Goal: Task Accomplishment & Management: Manage account settings

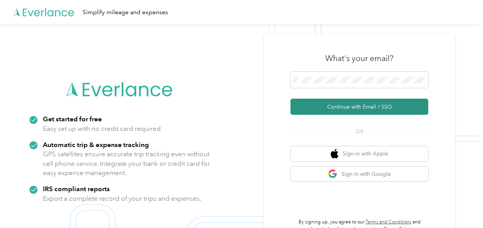
click at [339, 103] on button "Continue with Email / SSO" at bounding box center [360, 106] width 138 height 16
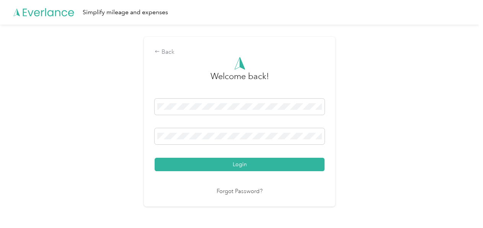
click at [155, 157] on button "Login" at bounding box center [240, 163] width 170 height 13
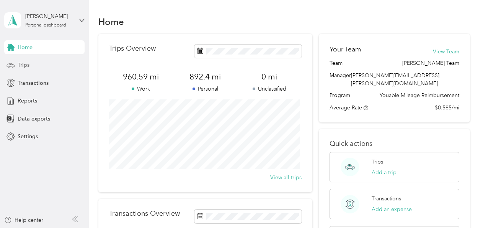
click at [32, 64] on div "Trips" at bounding box center [44, 65] width 80 height 14
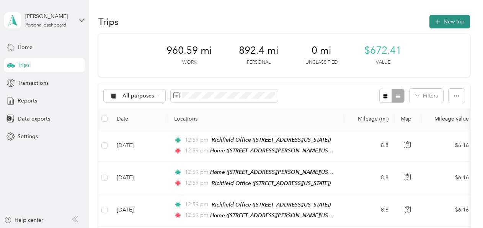
click at [443, 19] on button "New trip" at bounding box center [450, 21] width 41 height 13
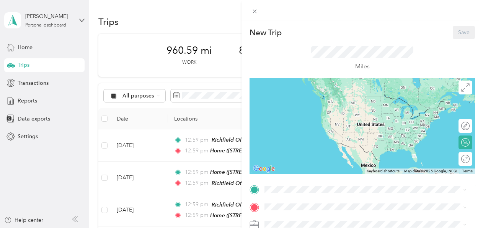
click at [326, 131] on span "[STREET_ADDRESS][PERSON_NAME][US_STATE]" at bounding box center [338, 130] width 119 height 7
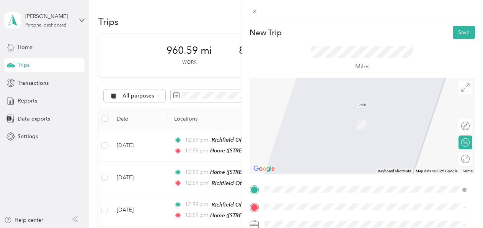
click at [354, 120] on div "TEAM Richfield Office [STREET_ADDRESS][US_STATE]" at bounding box center [317, 122] width 77 height 19
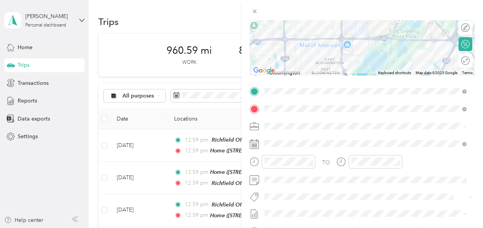
scroll to position [112, 0]
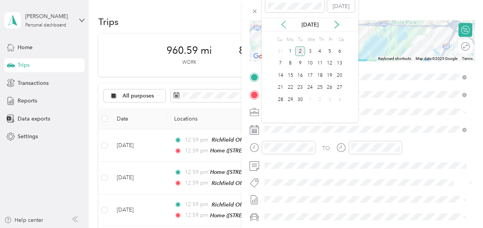
click at [280, 23] on icon at bounding box center [284, 25] width 8 height 8
click at [300, 99] on div "26" at bounding box center [300, 100] width 10 height 10
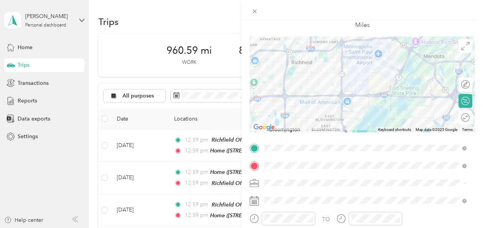
scroll to position [0, 0]
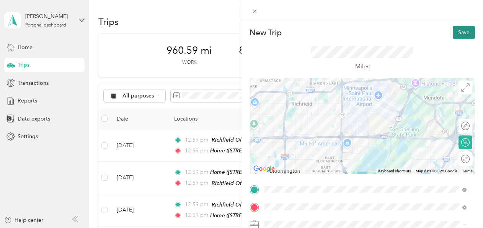
click at [457, 33] on button "Save" at bounding box center [464, 32] width 22 height 13
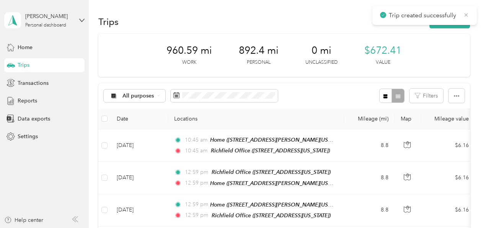
click at [465, 13] on icon at bounding box center [467, 14] width 6 height 7
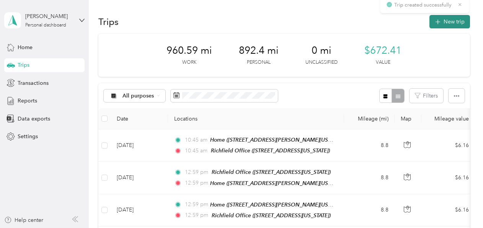
click at [454, 19] on button "New trip" at bounding box center [450, 21] width 41 height 13
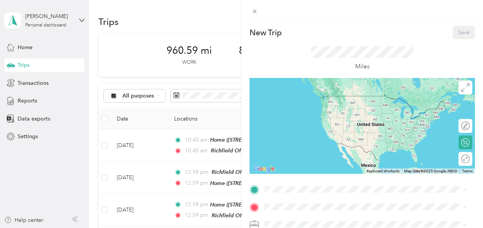
scroll to position [90, 0]
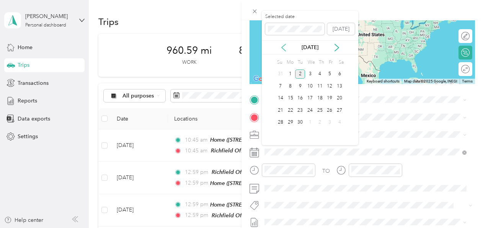
click at [283, 44] on icon at bounding box center [284, 48] width 8 height 8
click at [301, 121] on div "26" at bounding box center [300, 123] width 10 height 10
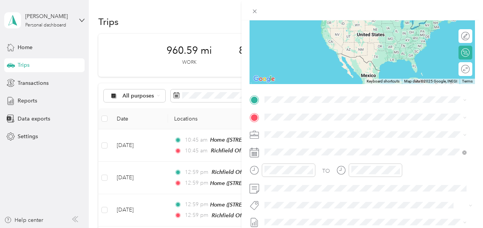
click at [313, 129] on strong "Richfield Office" at bounding box center [325, 131] width 39 height 7
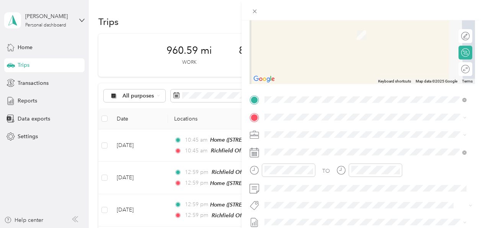
click at [310, 59] on span "[STREET_ADDRESS][PERSON_NAME][US_STATE]" at bounding box center [338, 57] width 119 height 7
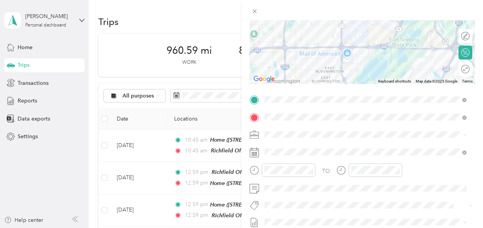
scroll to position [0, 0]
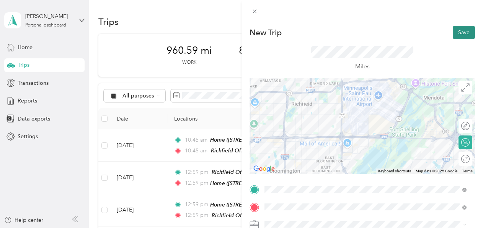
click at [455, 31] on button "Save" at bounding box center [464, 32] width 22 height 13
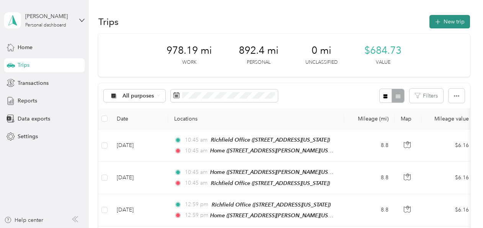
click at [454, 24] on button "New trip" at bounding box center [450, 21] width 41 height 13
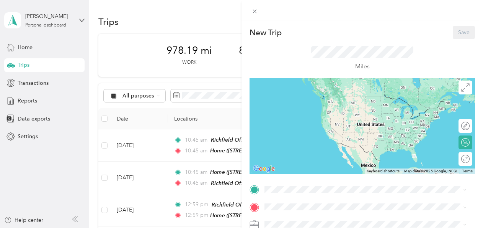
scroll to position [40, 0]
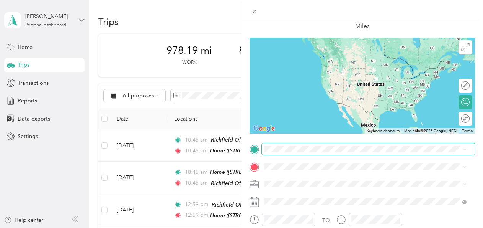
click at [291, 152] on span at bounding box center [368, 149] width 213 height 12
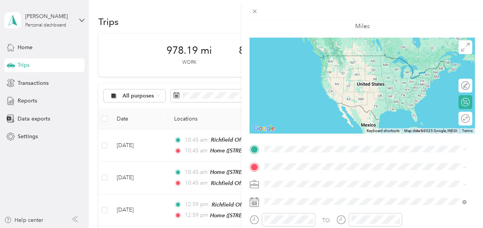
click at [340, 90] on span "[STREET_ADDRESS][PERSON_NAME][US_STATE]" at bounding box center [338, 93] width 119 height 7
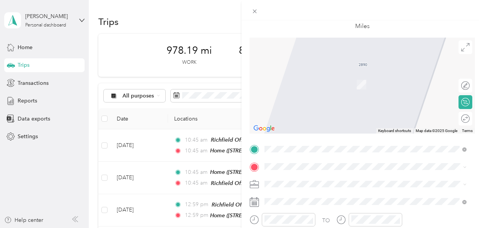
click at [344, 77] on div "TEAM Richfield Office [STREET_ADDRESS][US_STATE]" at bounding box center [317, 79] width 77 height 19
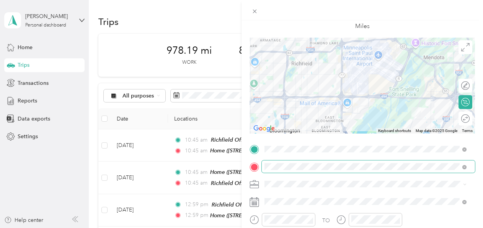
scroll to position [84, 0]
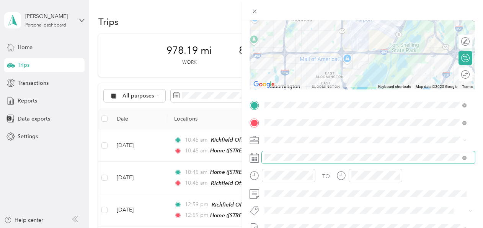
click at [278, 152] on span at bounding box center [368, 157] width 213 height 12
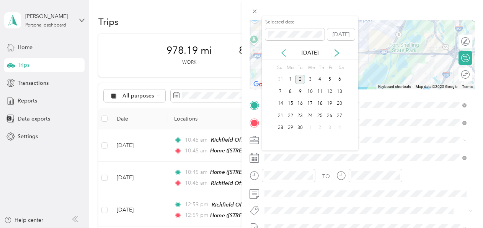
click at [284, 52] on icon at bounding box center [284, 53] width 8 height 8
click at [308, 127] on div "27" at bounding box center [310, 128] width 10 height 10
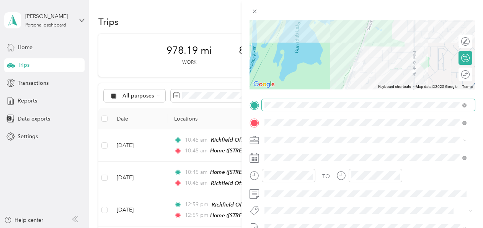
scroll to position [0, 0]
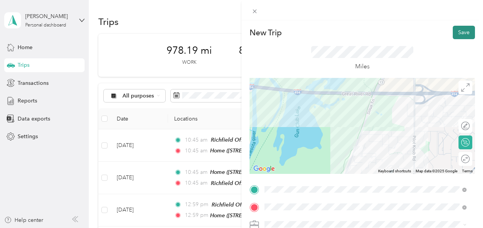
click at [458, 28] on button "Save" at bounding box center [464, 32] width 22 height 13
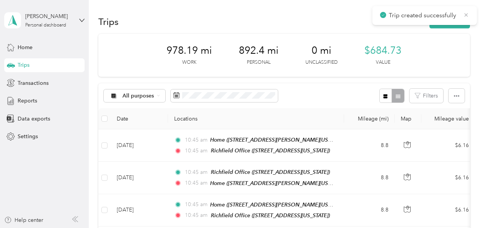
click at [467, 11] on icon at bounding box center [467, 14] width 6 height 7
click at [451, 19] on button "New trip" at bounding box center [450, 21] width 41 height 13
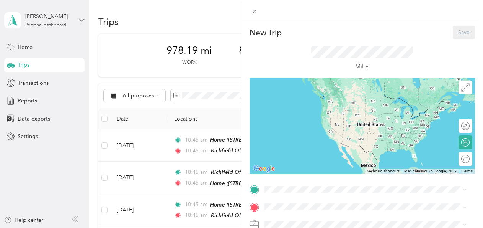
click at [340, 105] on div "TEAM Richfield Office [STREET_ADDRESS][US_STATE]" at bounding box center [317, 100] width 77 height 19
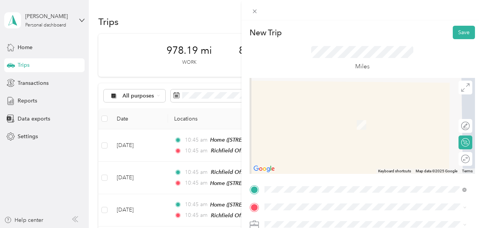
click at [312, 143] on div "Home [STREET_ADDRESS][PERSON_NAME][US_STATE]" at bounding box center [338, 147] width 119 height 16
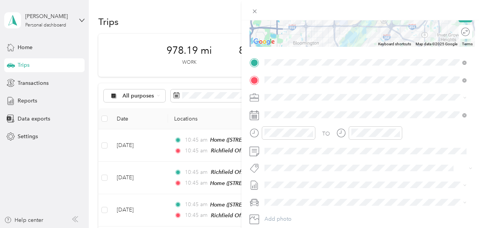
scroll to position [127, 0]
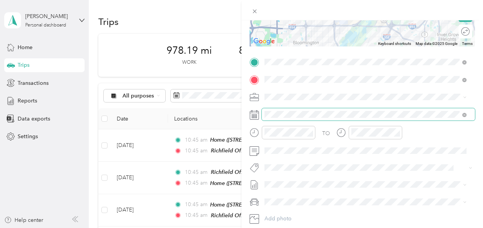
click at [292, 118] on span at bounding box center [368, 114] width 213 height 12
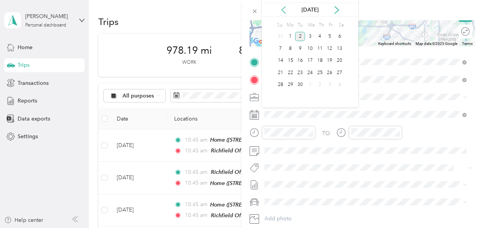
click at [283, 10] on icon at bounding box center [284, 10] width 8 height 8
click at [313, 87] on div "27" at bounding box center [310, 85] width 10 height 10
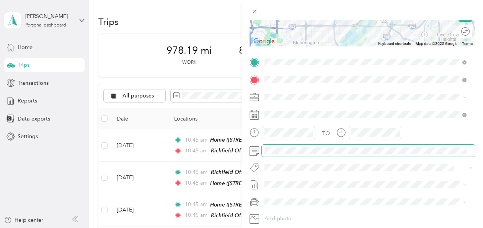
scroll to position [0, 0]
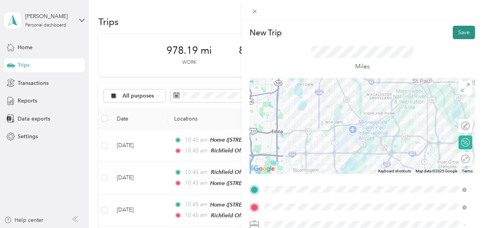
click at [459, 26] on button "Save" at bounding box center [464, 32] width 22 height 13
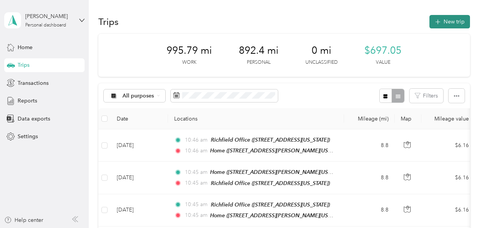
click at [449, 18] on button "New trip" at bounding box center [450, 21] width 41 height 13
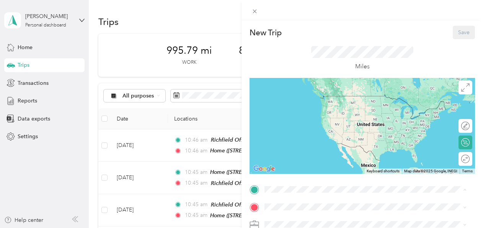
click at [316, 129] on div "Home [STREET_ADDRESS][PERSON_NAME][US_STATE]" at bounding box center [338, 130] width 119 height 16
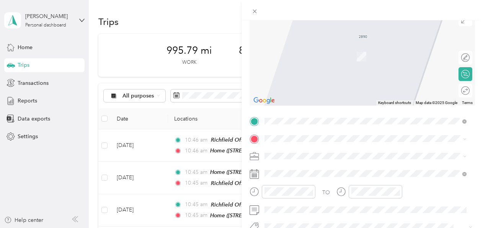
scroll to position [70, 0]
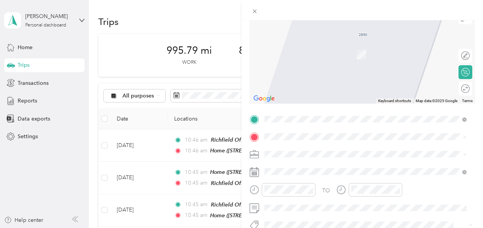
click at [334, 52] on div "TEAM Richfield Office [STREET_ADDRESS][US_STATE]" at bounding box center [317, 51] width 77 height 19
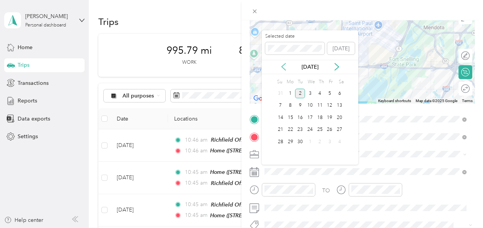
click at [285, 69] on icon at bounding box center [284, 67] width 8 height 8
click at [321, 141] on div "28" at bounding box center [320, 142] width 10 height 10
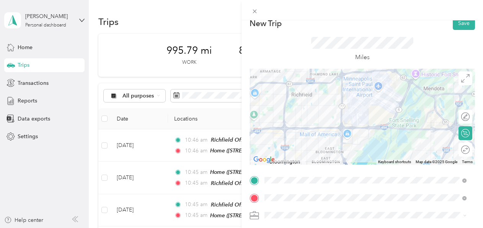
scroll to position [9, 0]
click at [456, 21] on button "Save" at bounding box center [464, 23] width 22 height 13
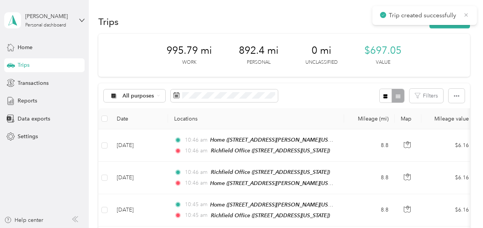
click at [464, 17] on icon at bounding box center [467, 14] width 6 height 7
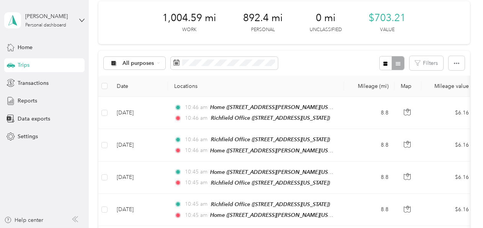
scroll to position [0, 0]
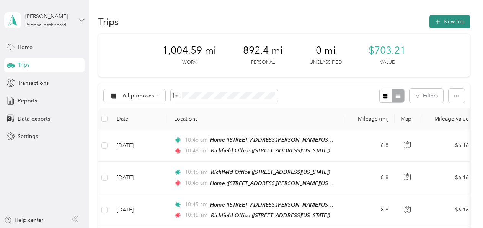
click at [439, 23] on button "New trip" at bounding box center [450, 21] width 41 height 13
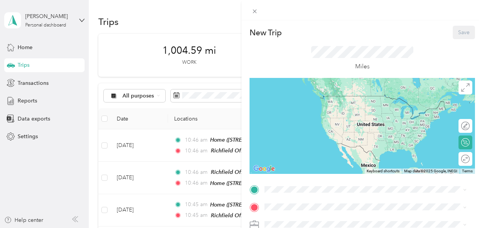
click at [333, 106] on div "TEAM Richfield Office [STREET_ADDRESS][US_STATE]" at bounding box center [317, 100] width 77 height 19
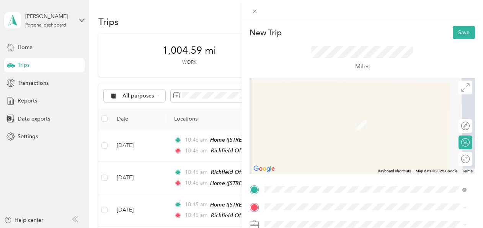
click at [295, 145] on div "Home [STREET_ADDRESS][PERSON_NAME][US_STATE]" at bounding box center [338, 147] width 119 height 16
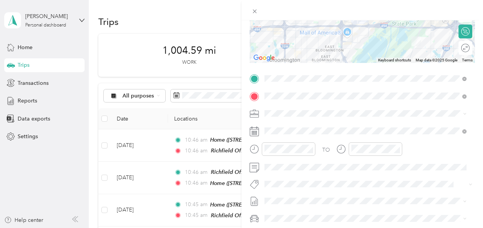
scroll to position [135, 0]
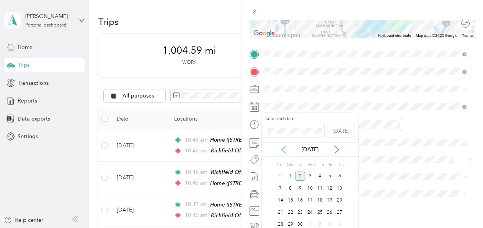
click at [282, 148] on icon at bounding box center [284, 150] width 8 height 8
click at [321, 216] on div "28" at bounding box center [320, 225] width 10 height 10
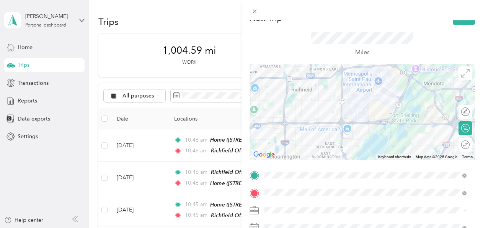
scroll to position [0, 0]
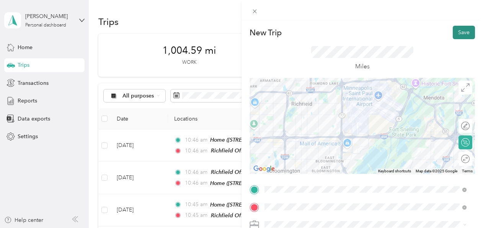
click at [456, 31] on button "Save" at bounding box center [464, 32] width 22 height 13
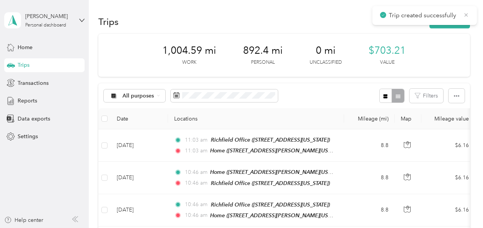
click at [469, 11] on icon at bounding box center [467, 14] width 6 height 7
click at [442, 25] on button "New trip" at bounding box center [450, 21] width 41 height 13
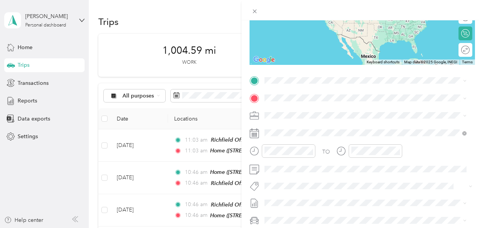
scroll to position [109, 0]
click at [291, 143] on span "[STREET_ADDRESS][PERSON_NAME][US_STATE]" at bounding box center [338, 145] width 119 height 7
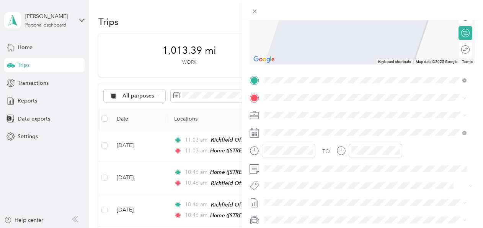
click at [347, 125] on span "[STREET_ADDRESS][US_STATE]" at bounding box center [317, 121] width 77 height 7
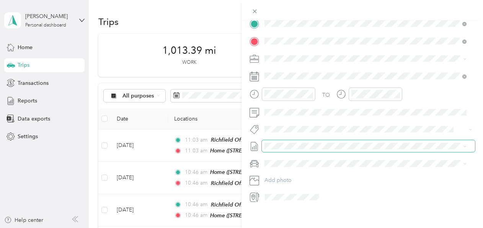
scroll to position [91, 0]
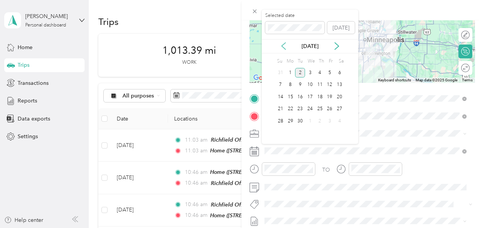
click at [283, 47] on icon at bounding box center [284, 46] width 4 height 7
click at [330, 120] on div "29" at bounding box center [330, 121] width 10 height 10
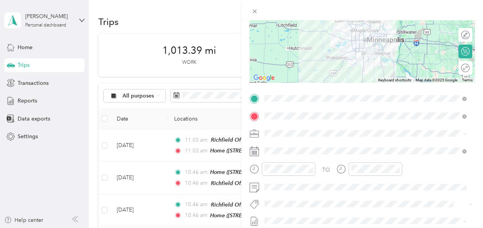
scroll to position [0, 0]
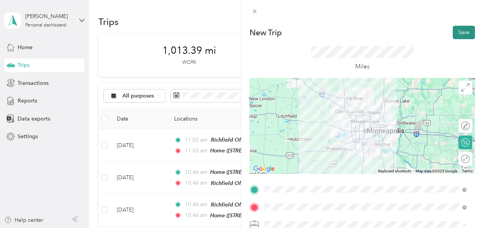
click at [460, 31] on button "Save" at bounding box center [464, 32] width 22 height 13
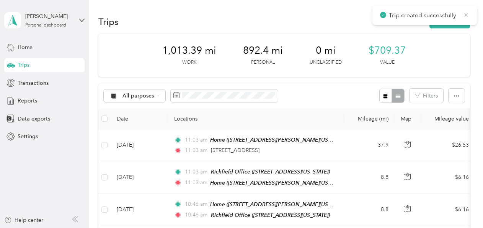
click at [467, 15] on icon at bounding box center [467, 14] width 6 height 7
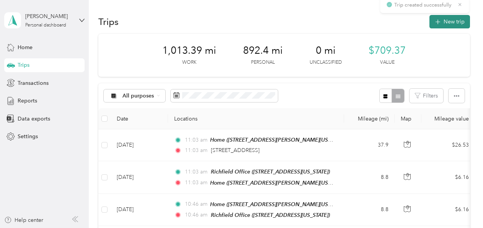
click at [447, 21] on button "New trip" at bounding box center [450, 21] width 41 height 13
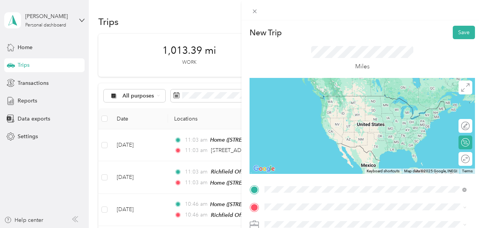
click at [313, 125] on span "[STREET_ADDRESS][US_STATE]" at bounding box center [317, 125] width 77 height 7
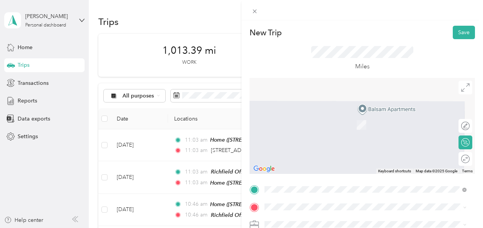
click at [316, 153] on li "Home [STREET_ADDRESS][PERSON_NAME][US_STATE]" at bounding box center [366, 143] width 208 height 24
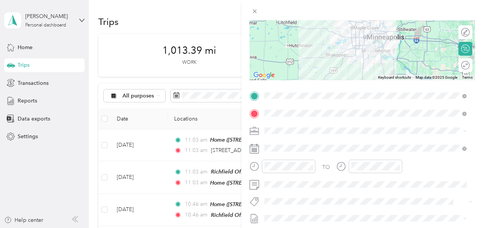
scroll to position [94, 0]
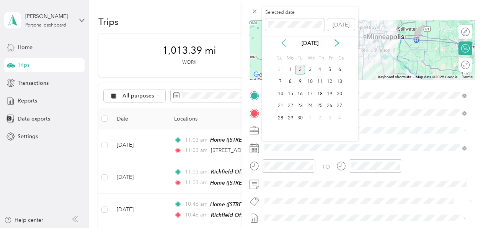
drag, startPoint x: 287, startPoint y: 39, endPoint x: 282, endPoint y: 43, distance: 6.6
click at [282, 43] on div "[DATE]" at bounding box center [310, 43] width 97 height 8
click at [282, 43] on icon at bounding box center [284, 43] width 4 height 7
click at [329, 118] on div "29" at bounding box center [330, 118] width 10 height 10
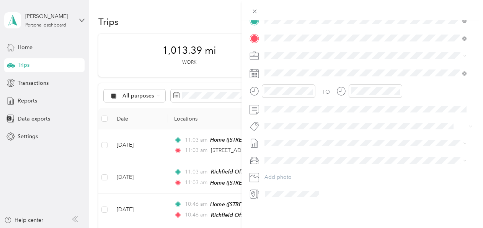
scroll to position [0, 0]
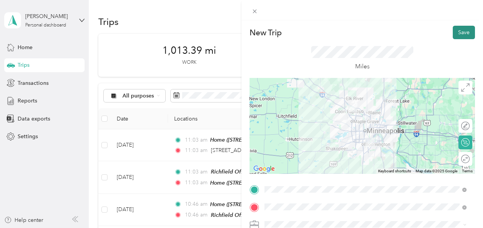
click at [453, 32] on button "Save" at bounding box center [464, 32] width 22 height 13
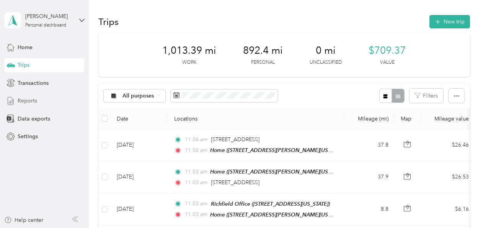
click at [24, 96] on div "Reports" at bounding box center [44, 101] width 80 height 14
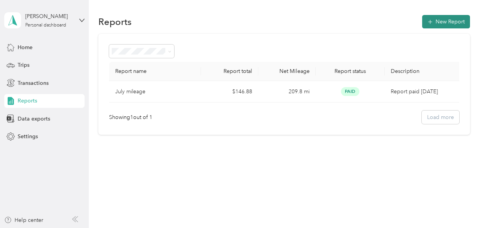
click at [446, 21] on button "New Report" at bounding box center [447, 21] width 48 height 13
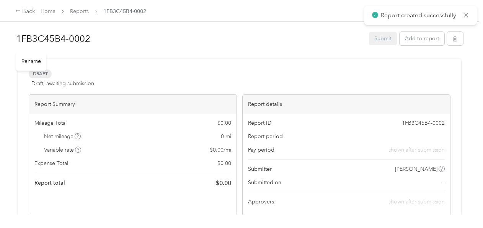
click at [43, 39] on h1 "1FB3C45B4-0002" at bounding box center [190, 38] width 348 height 18
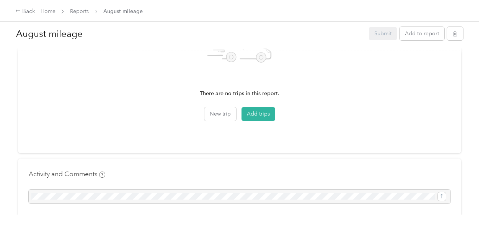
scroll to position [253, 0]
click at [257, 113] on button "Add trips" at bounding box center [259, 113] width 34 height 14
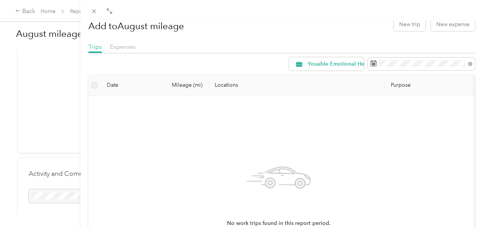
scroll to position [12, 0]
click at [469, 63] on icon at bounding box center [471, 64] width 4 height 4
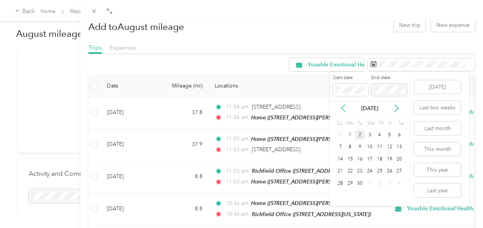
click at [343, 110] on icon at bounding box center [344, 108] width 8 height 8
click at [388, 134] on div "1" at bounding box center [390, 135] width 10 height 10
click at [392, 183] on div "29" at bounding box center [390, 183] width 10 height 10
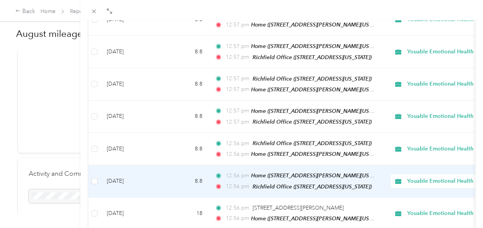
scroll to position [730, 0]
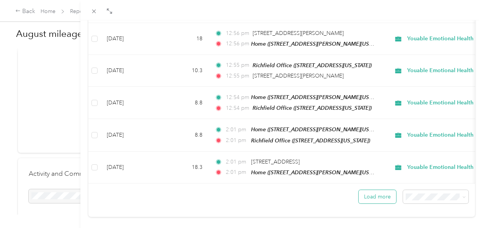
click at [369, 190] on button "Load more" at bounding box center [378, 196] width 38 height 13
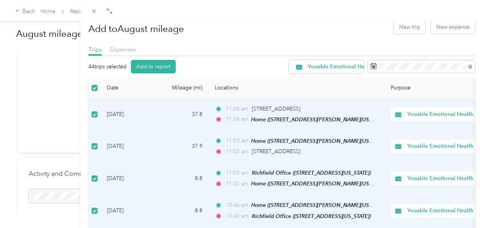
scroll to position [0, 0]
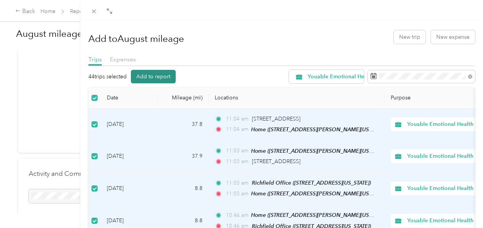
click at [143, 77] on button "Add to report" at bounding box center [153, 76] width 45 height 13
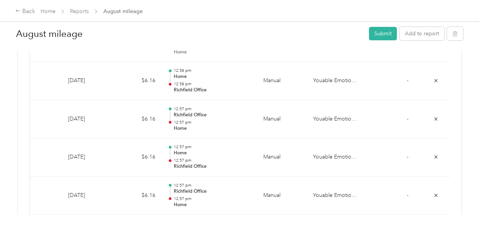
scroll to position [641, 0]
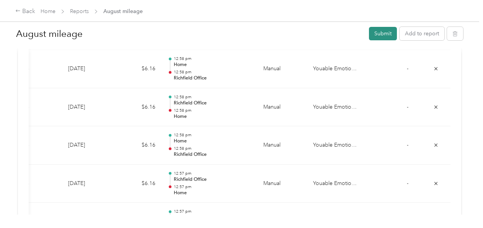
click at [379, 31] on button "Submit" at bounding box center [383, 33] width 28 height 13
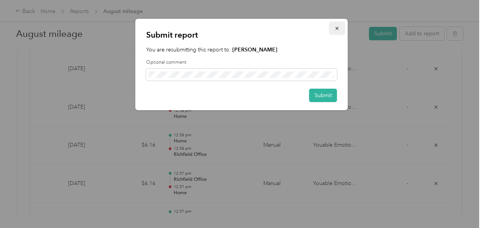
click at [340, 25] on span "button" at bounding box center [337, 28] width 5 height 7
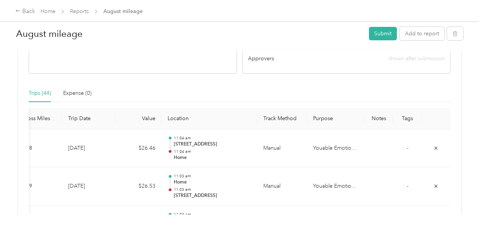
scroll to position [0, 0]
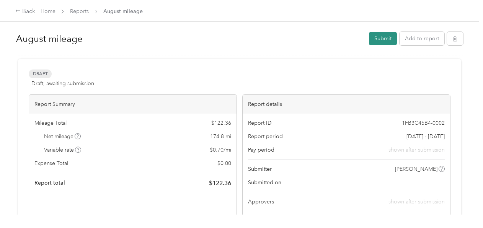
click at [374, 38] on button "Submit" at bounding box center [383, 38] width 28 height 13
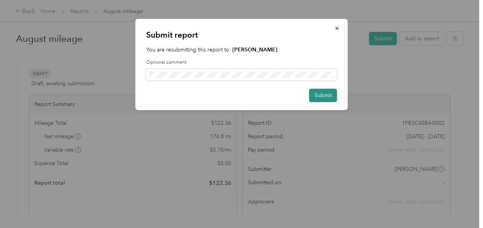
click at [317, 92] on button "Submit" at bounding box center [324, 94] width 28 height 13
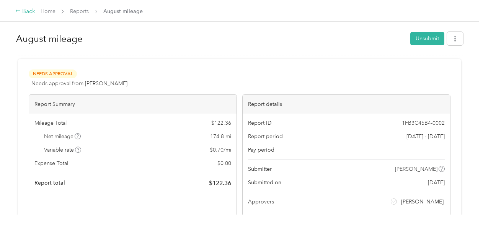
click at [23, 11] on div "Back" at bounding box center [25, 11] width 20 height 9
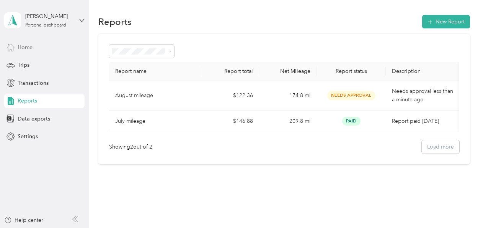
click at [27, 45] on span "Home" at bounding box center [25, 47] width 15 height 8
